Goal: Task Accomplishment & Management: Manage account settings

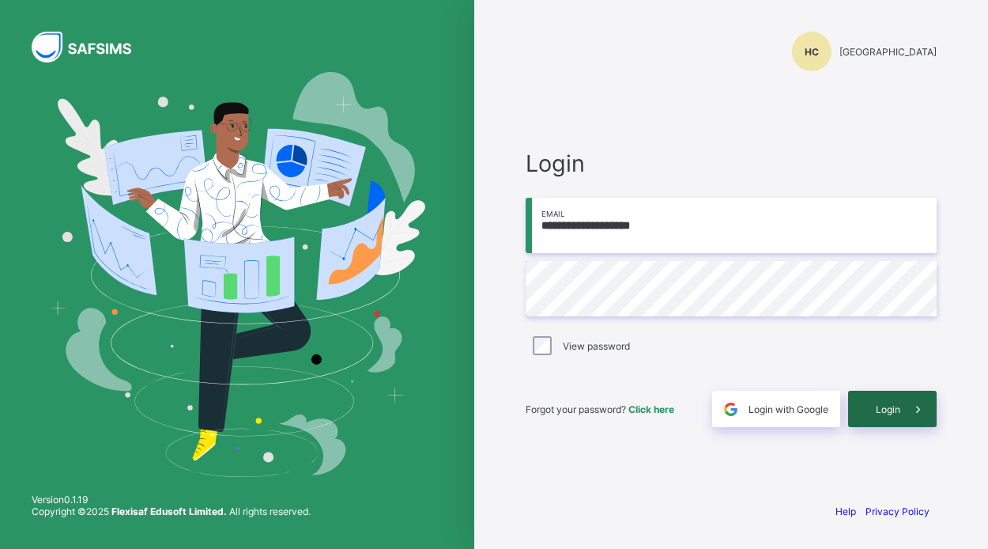
click at [877, 405] on span "Login" at bounding box center [888, 409] width 25 height 12
click at [877, 408] on span "Login" at bounding box center [888, 409] width 25 height 12
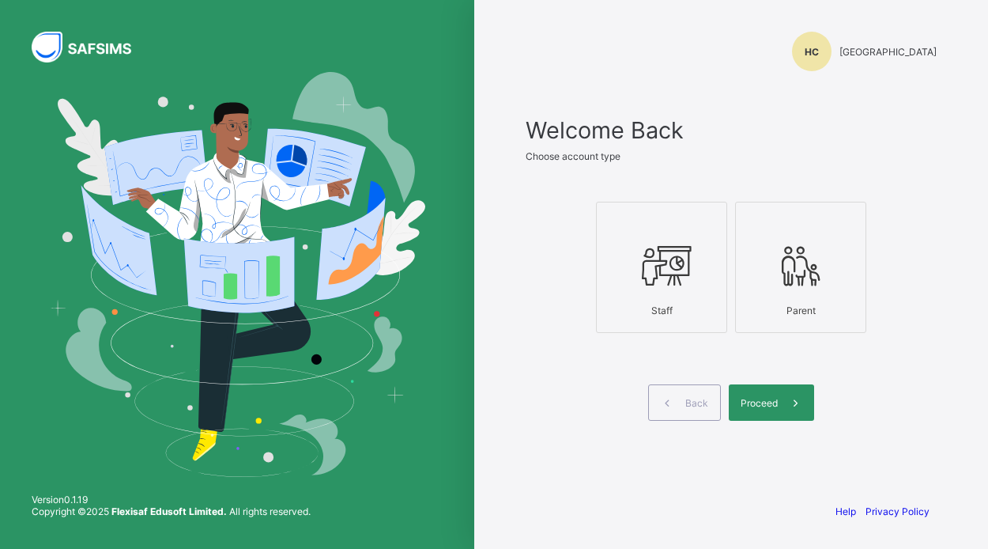
click at [688, 302] on div "Staff" at bounding box center [662, 310] width 114 height 28
click at [749, 407] on span "Proceed" at bounding box center [759, 403] width 37 height 12
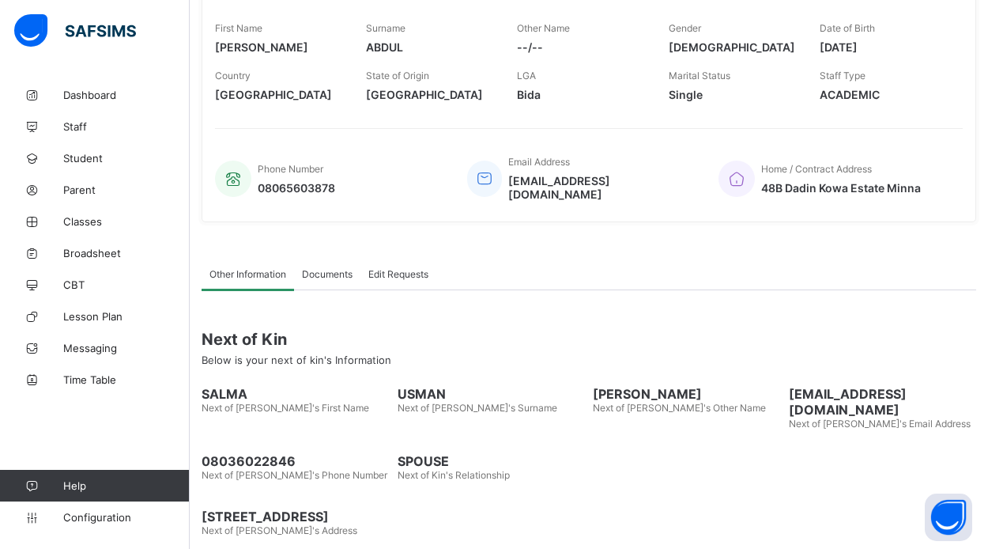
scroll to position [272, 0]
click at [103, 186] on span "Parent" at bounding box center [126, 189] width 126 height 13
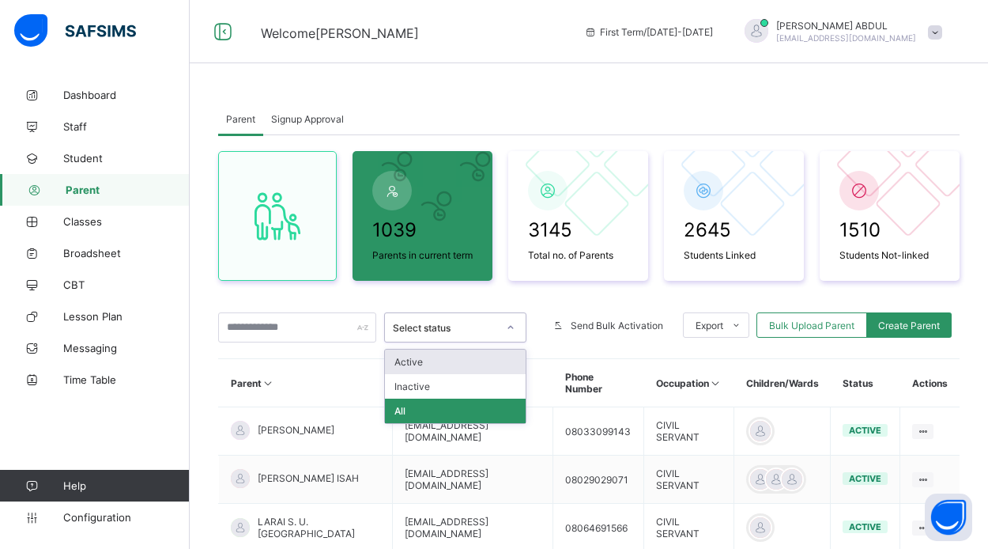
click at [449, 334] on div "Select status" at bounding box center [445, 328] width 104 height 12
click at [442, 374] on div "Active" at bounding box center [455, 361] width 141 height 25
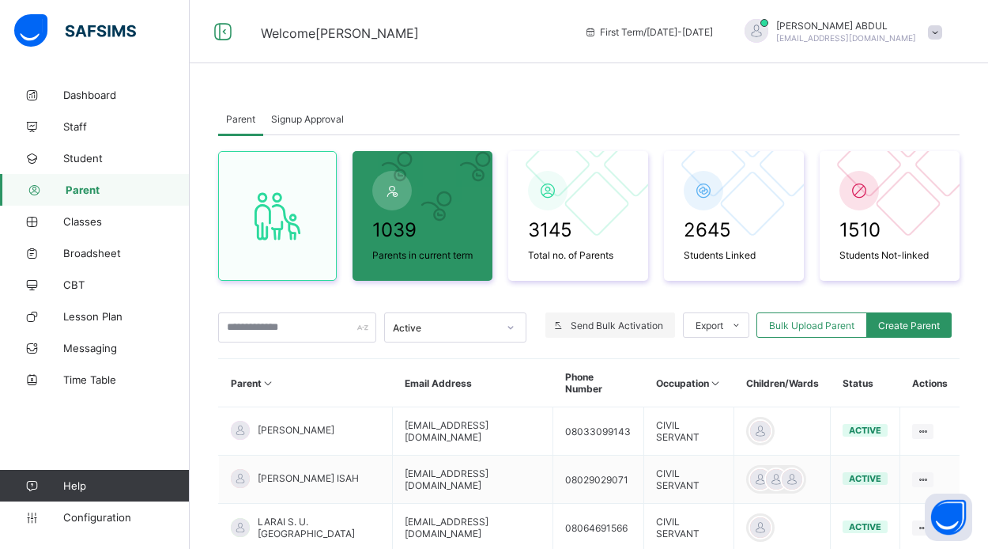
click at [576, 331] on span "Send Bulk Activation" at bounding box center [617, 325] width 92 height 12
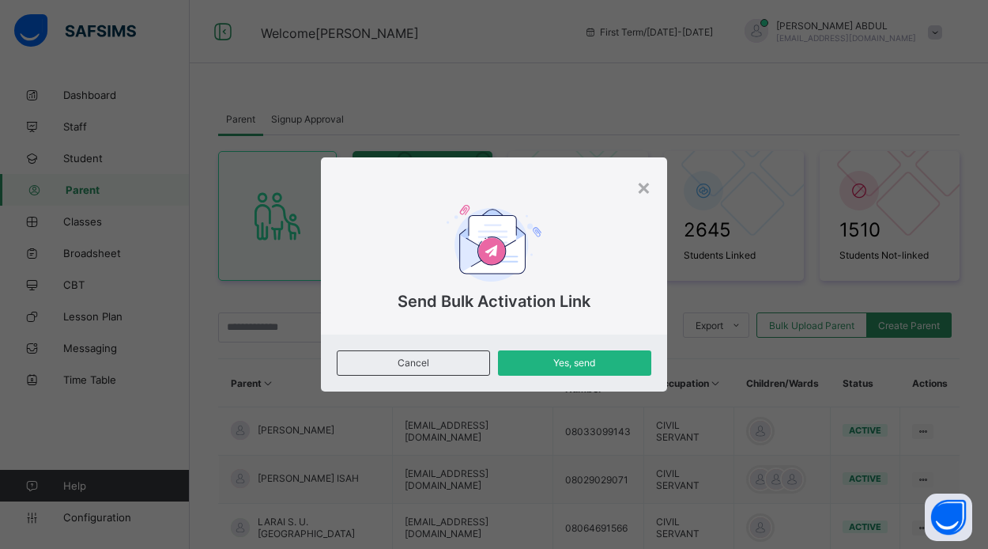
click at [580, 363] on span "Yes, send" at bounding box center [575, 362] width 130 height 12
click at [642, 189] on div "×" at bounding box center [643, 186] width 15 height 27
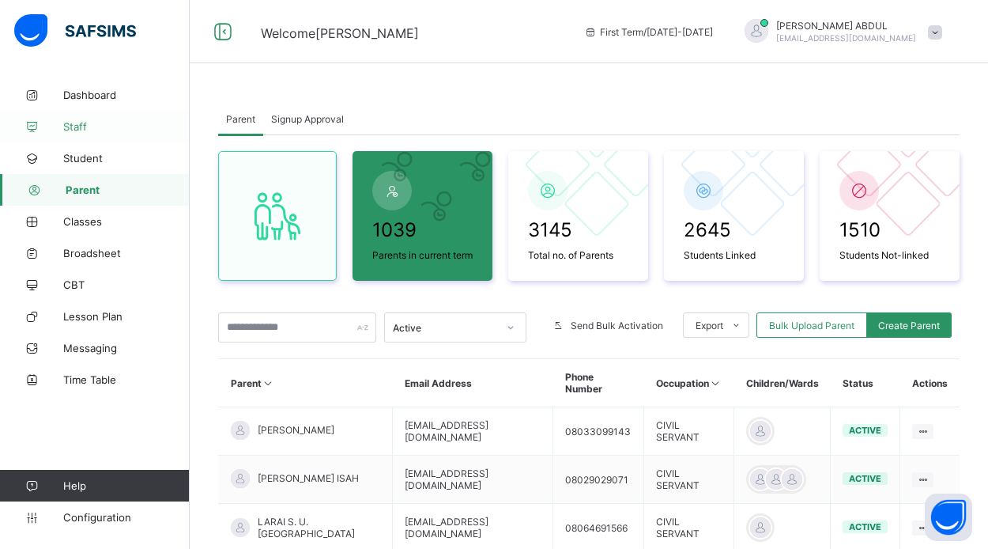
click at [105, 123] on span "Staff" at bounding box center [126, 126] width 126 height 13
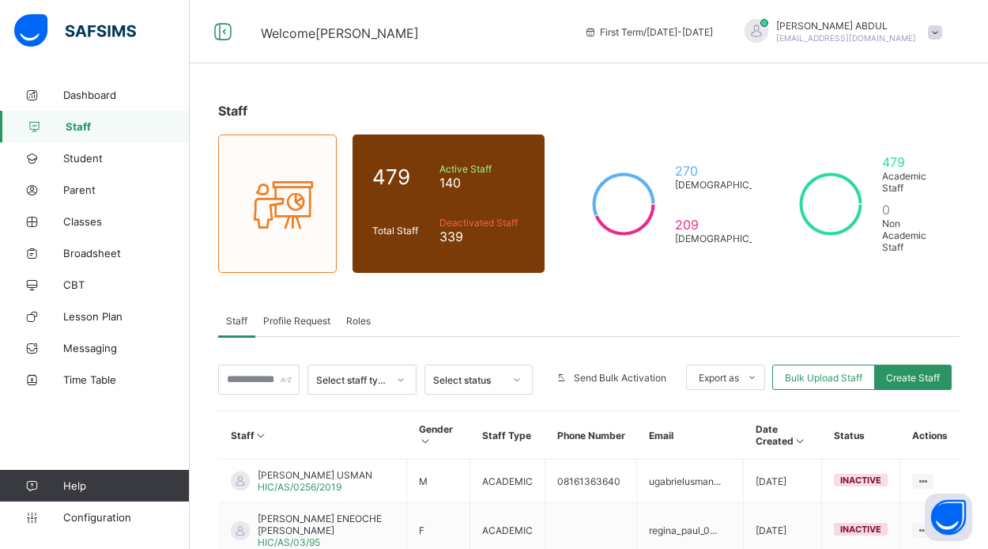
click at [466, 382] on div "Select status" at bounding box center [468, 380] width 70 height 12
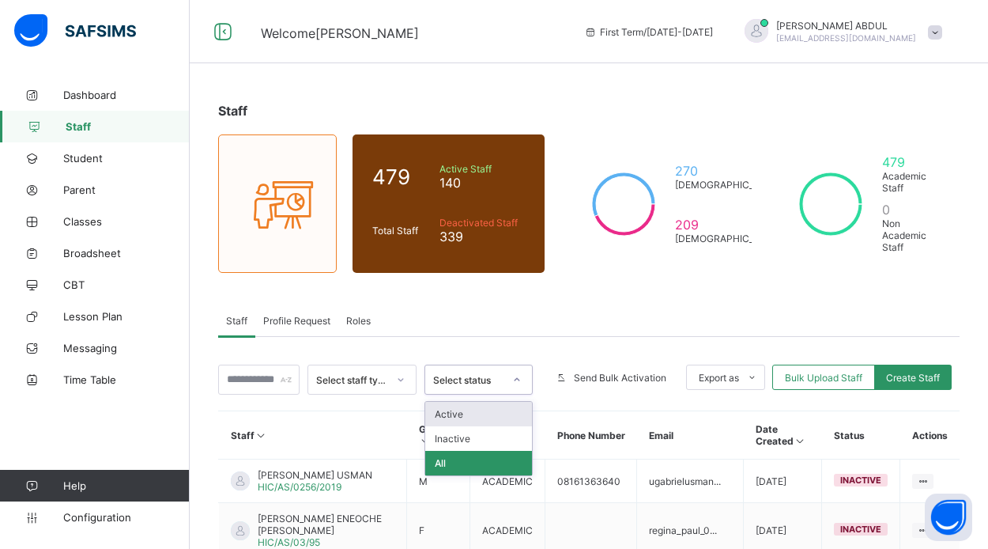
click at [459, 413] on div "Active" at bounding box center [478, 414] width 107 height 25
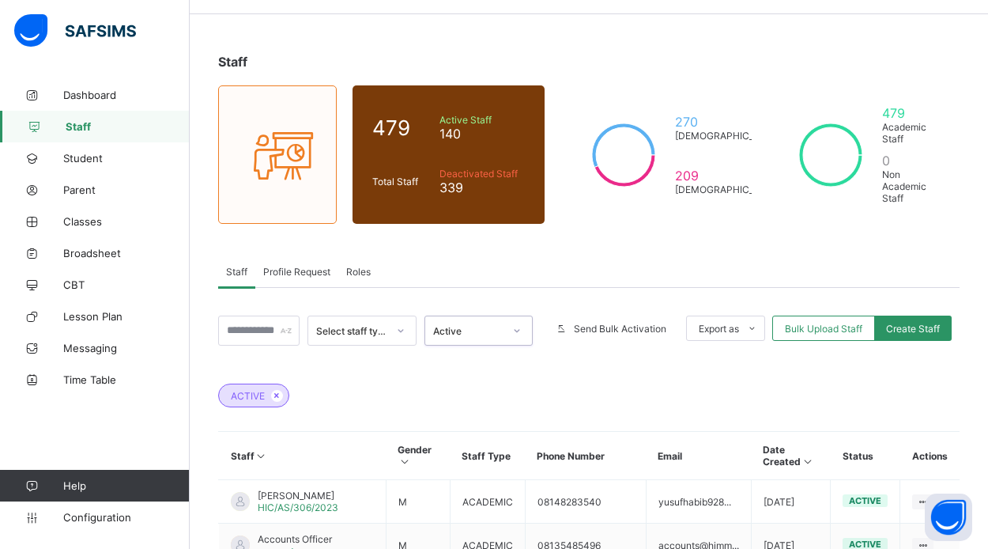
scroll to position [50, 0]
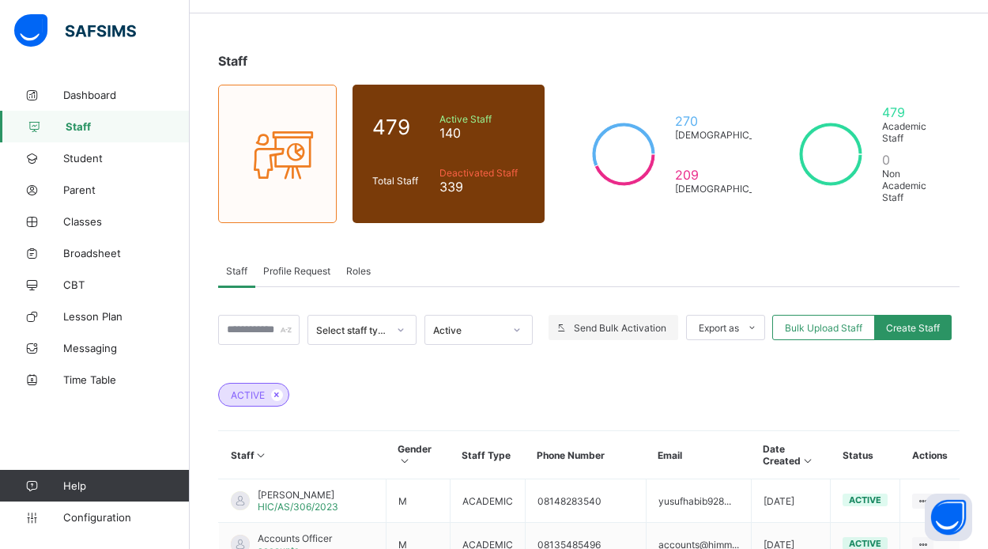
click at [613, 333] on span "Send Bulk Activation" at bounding box center [620, 328] width 92 height 12
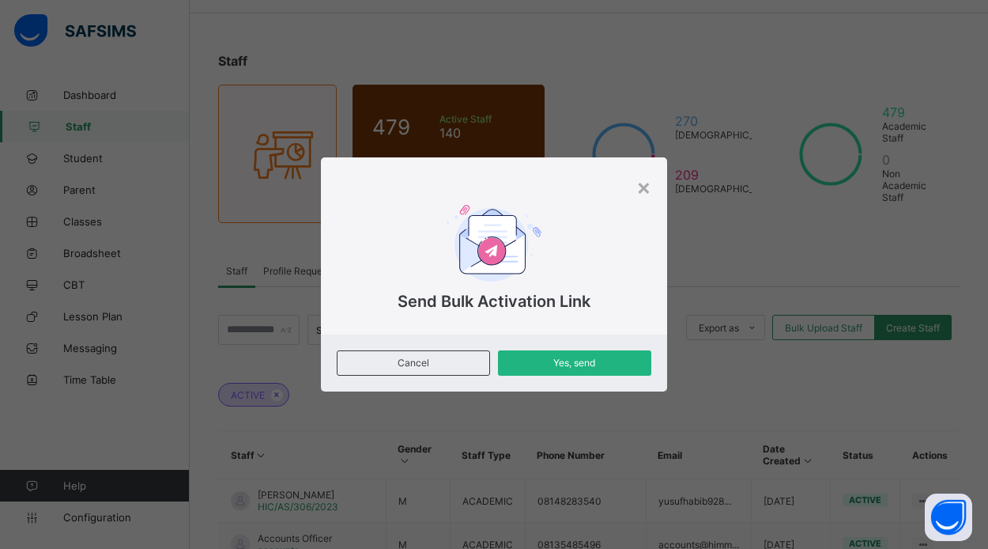
click at [608, 361] on span "Yes, send" at bounding box center [575, 362] width 130 height 12
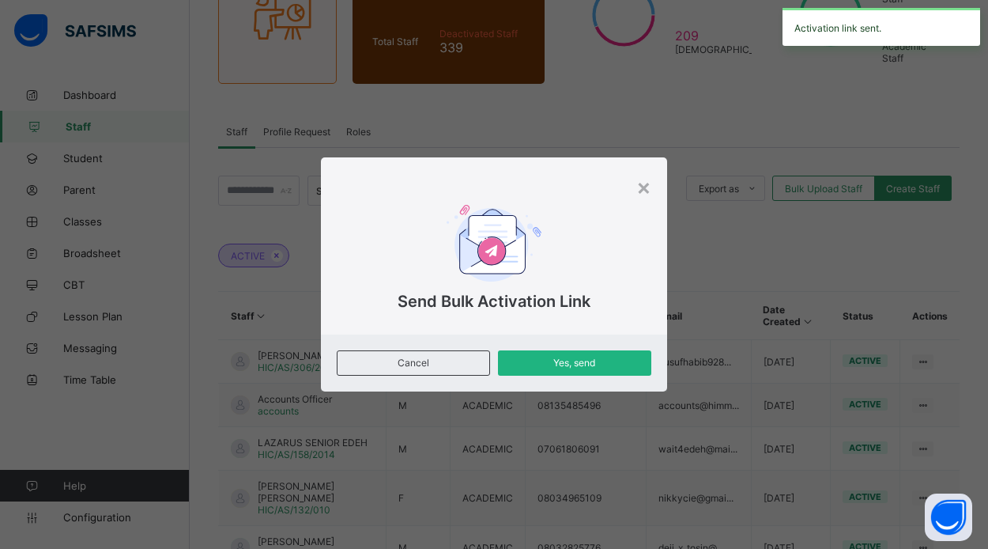
scroll to position [199, 0]
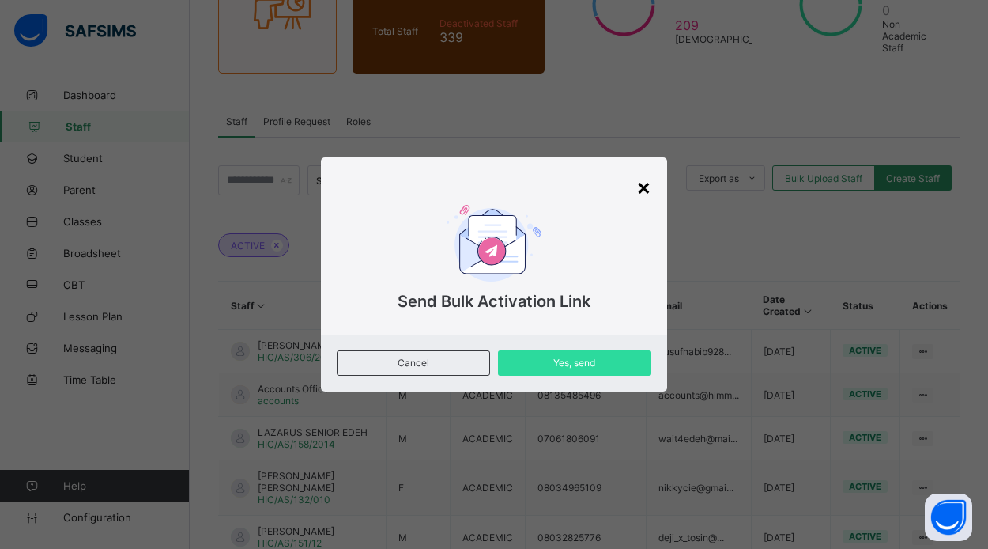
click at [644, 194] on div "×" at bounding box center [643, 186] width 15 height 27
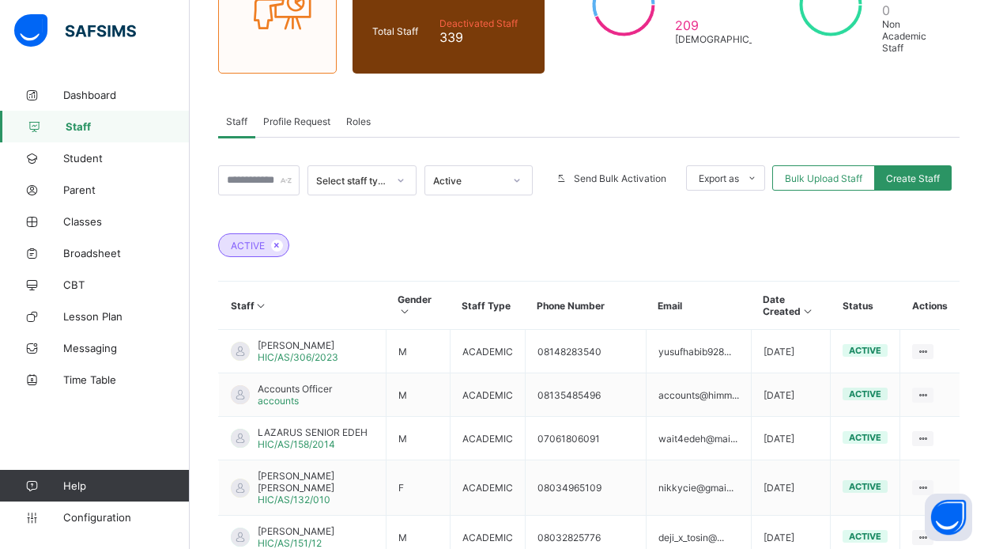
click at [300, 124] on span "Profile Request" at bounding box center [296, 121] width 67 height 12
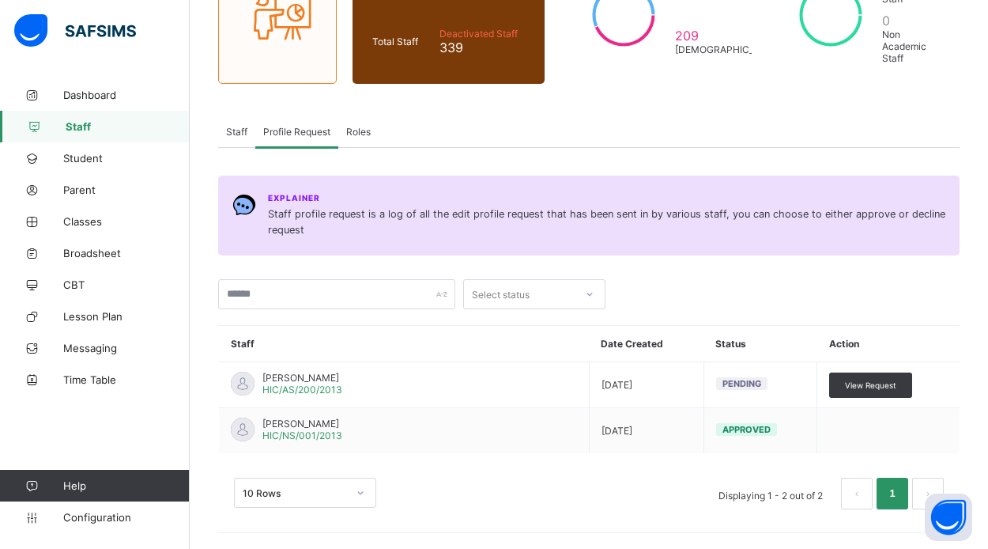
scroll to position [189, 0]
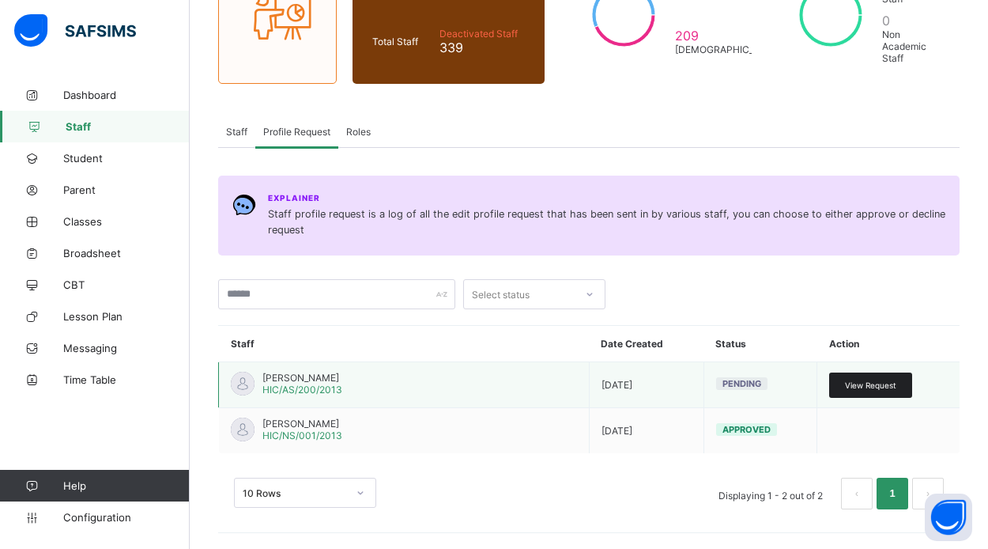
click at [862, 387] on span "View Request" at bounding box center [870, 384] width 51 height 9
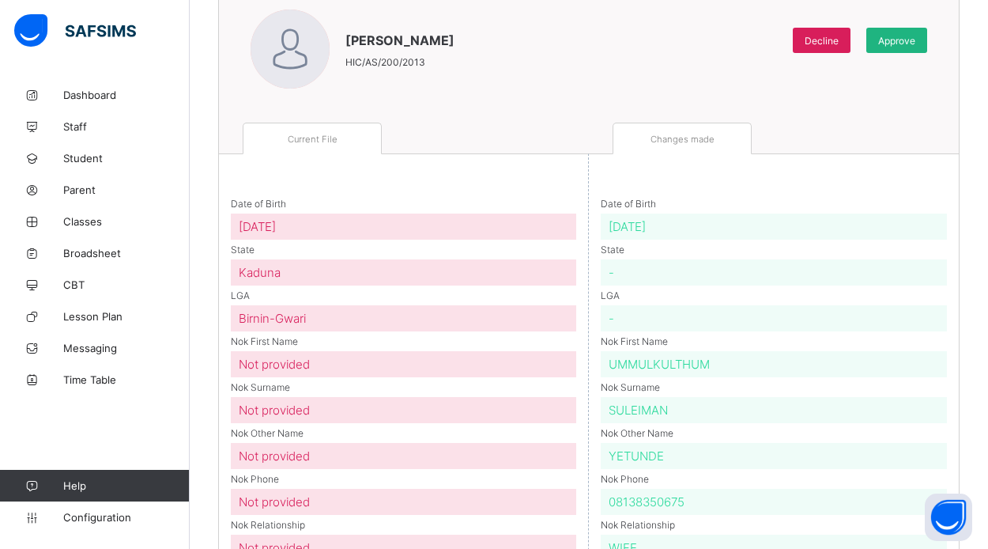
click at [898, 38] on span "Approve" at bounding box center [896, 41] width 37 height 12
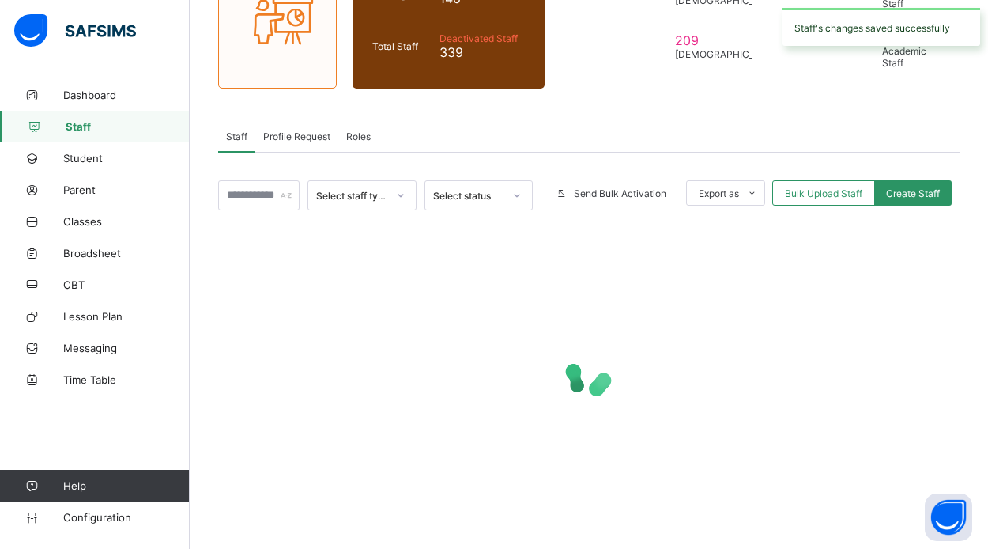
scroll to position [184, 0]
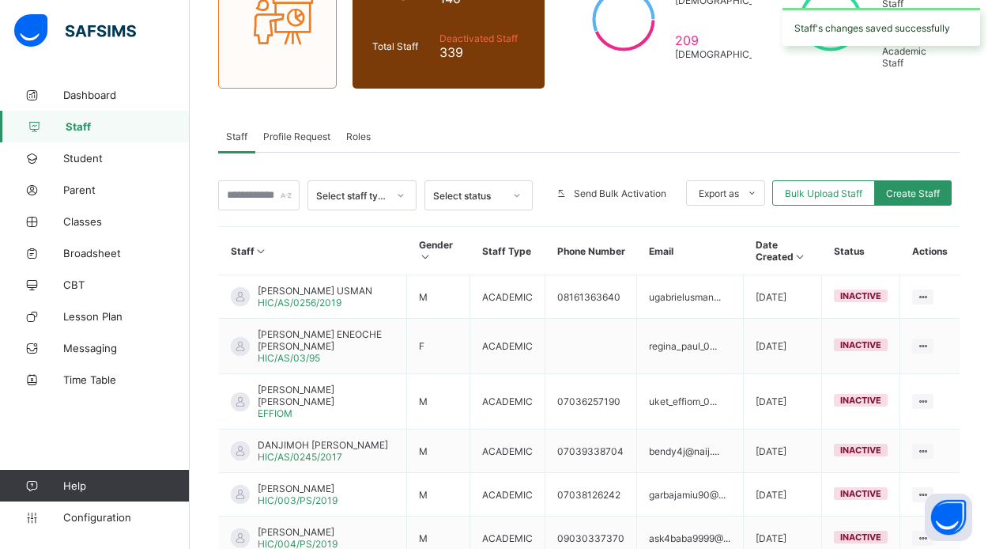
click at [305, 143] on div "Profile Request" at bounding box center [296, 136] width 83 height 32
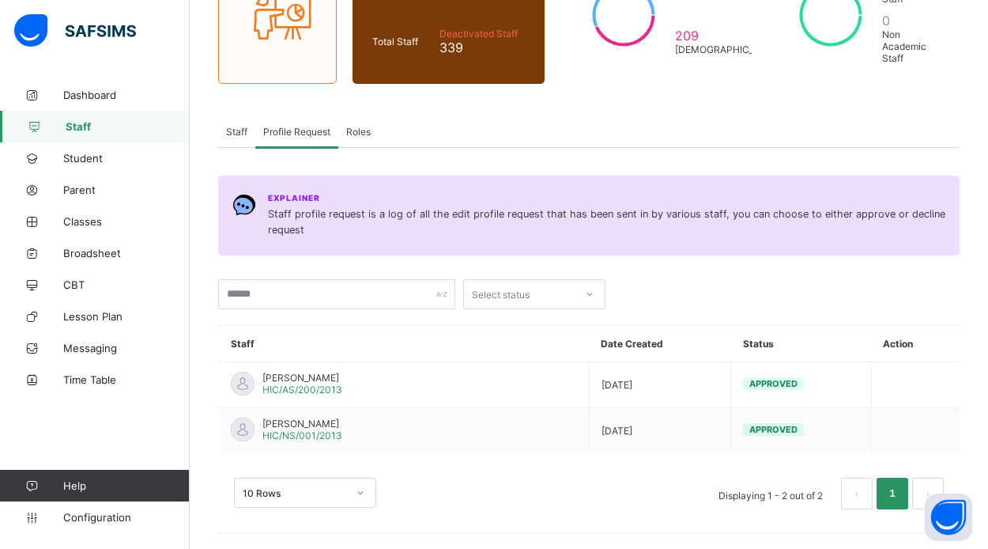
scroll to position [189, 0]
